Goal: Transaction & Acquisition: Subscribe to service/newsletter

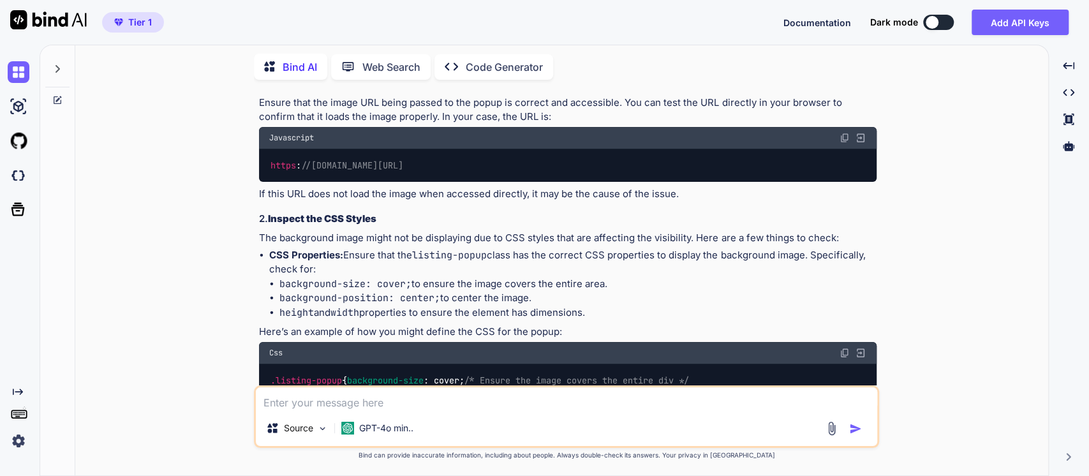
scroll to position [10348, 0]
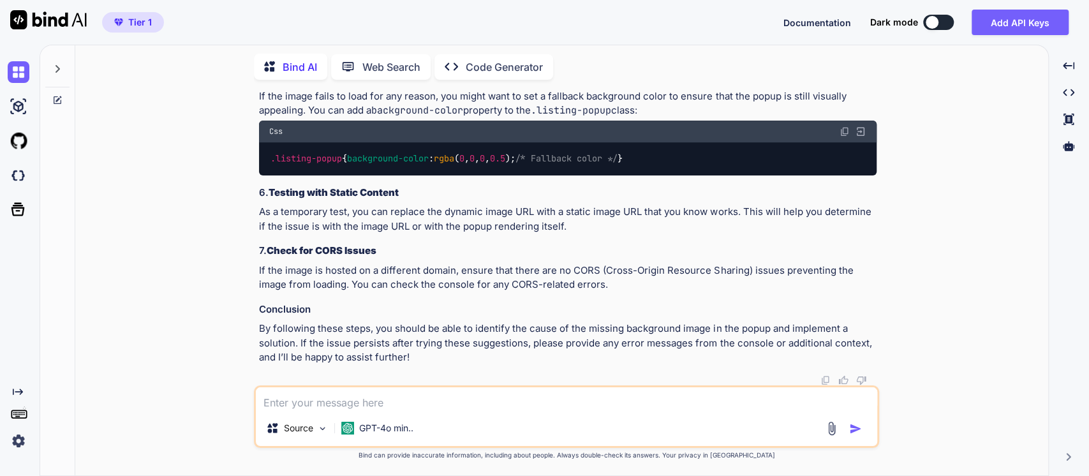
scroll to position [13043, 0]
click at [23, 393] on div "Created with Pixso." at bounding box center [21, 392] width 27 height 10
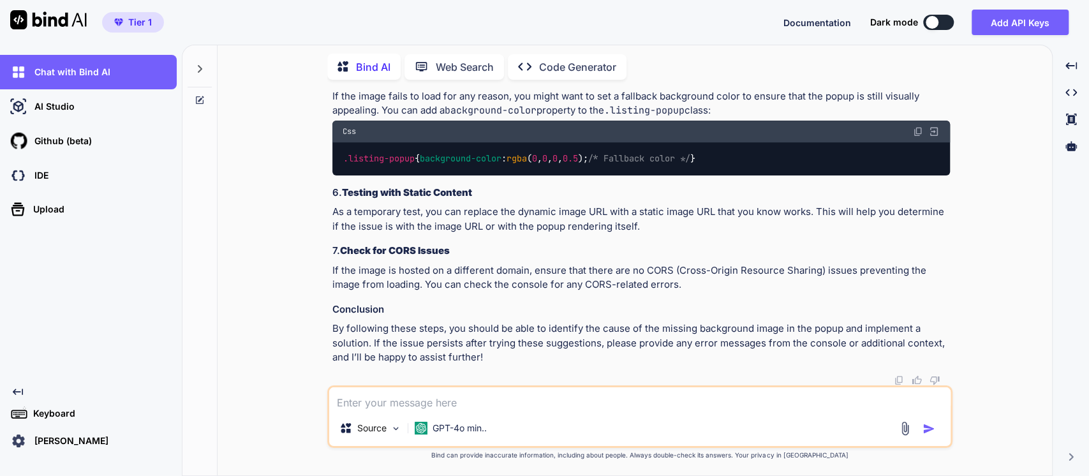
click at [75, 437] on p "[PERSON_NAME]" at bounding box center [68, 441] width 79 height 13
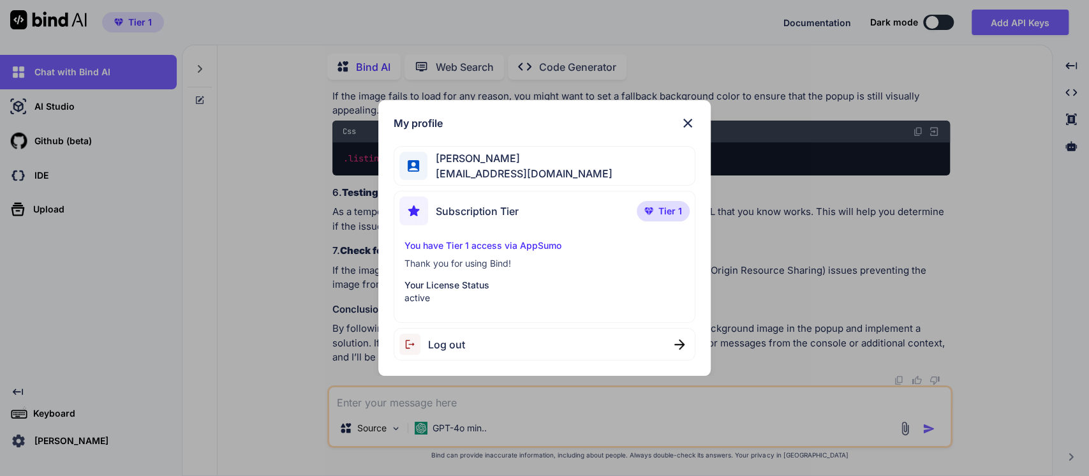
click at [408, 347] on img at bounding box center [414, 344] width 29 height 21
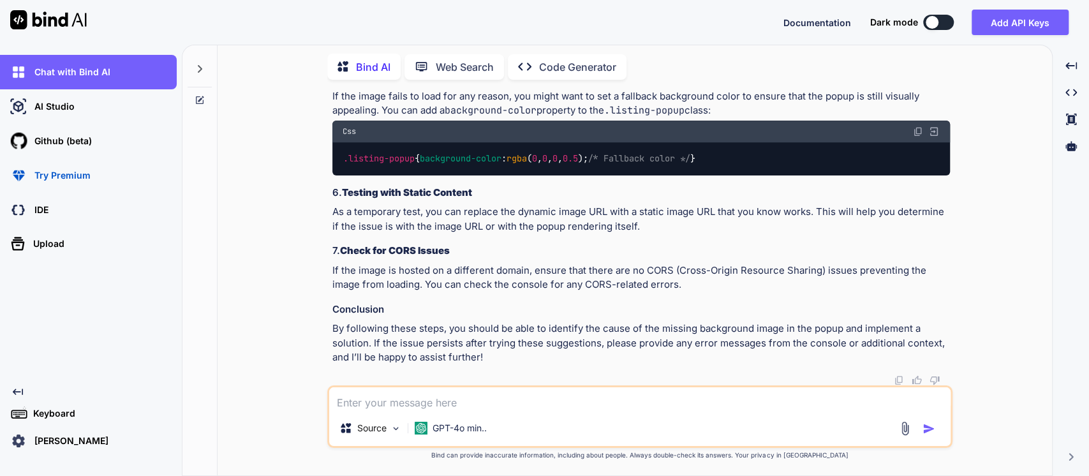
type textarea "x"
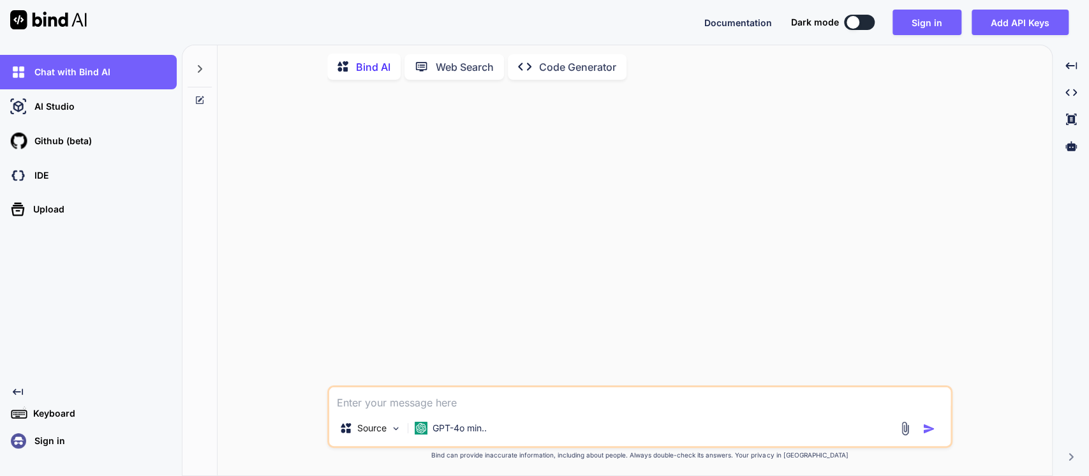
scroll to position [0, 0]
click at [911, 19] on button "Sign in" at bounding box center [927, 23] width 69 height 26
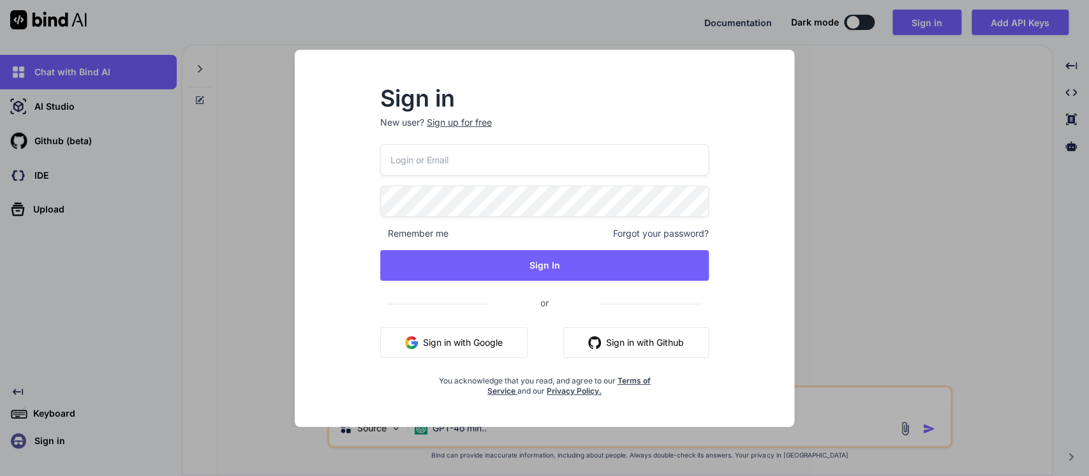
click at [445, 341] on button "Sign in with Google" at bounding box center [453, 342] width 147 height 31
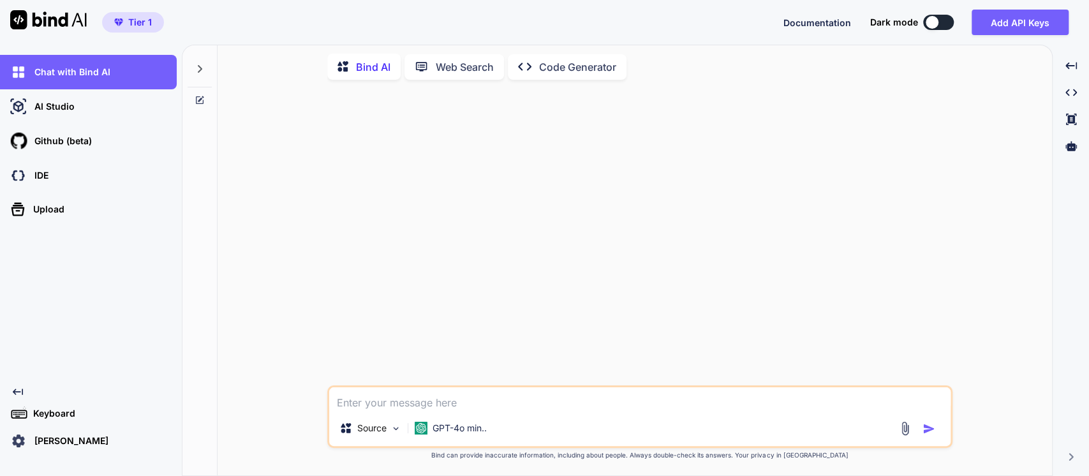
click at [195, 70] on icon at bounding box center [200, 69] width 10 height 10
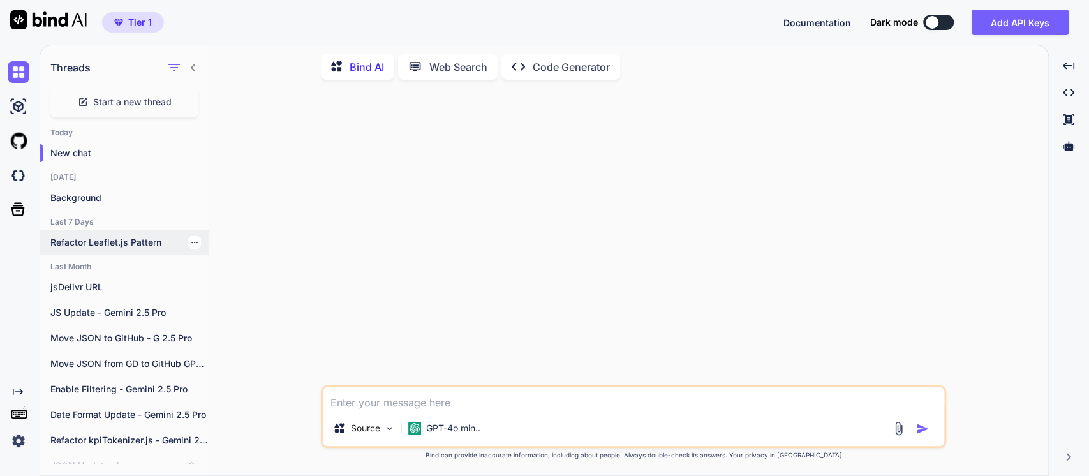
click at [68, 238] on p "Refactor Leaflet.js Pattern" at bounding box center [129, 242] width 158 height 13
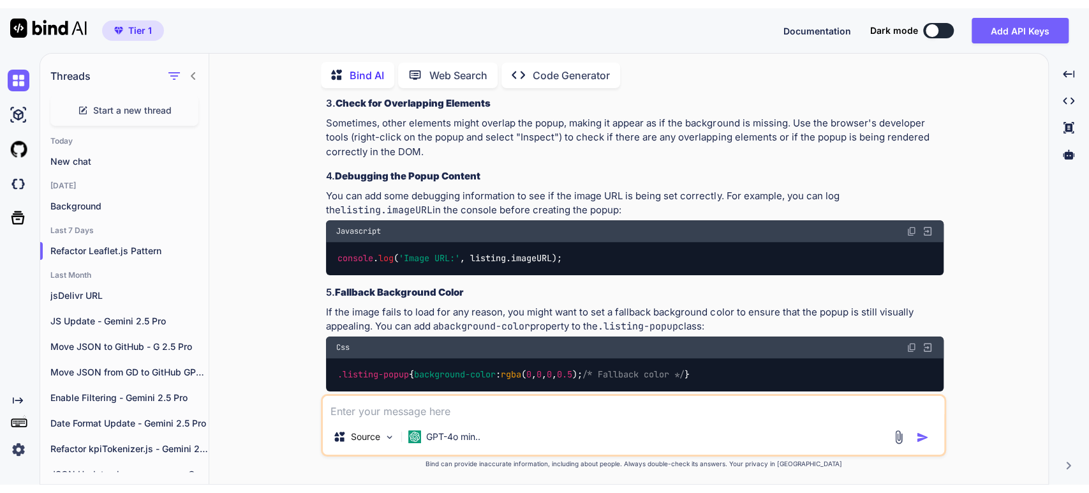
scroll to position [10475, 0]
